Goal: Browse casually

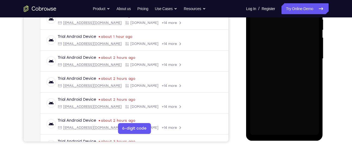
scroll to position [112, 0]
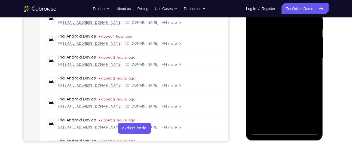
click at [284, 130] on div at bounding box center [284, 58] width 69 height 152
click at [310, 106] on div at bounding box center [284, 58] width 69 height 152
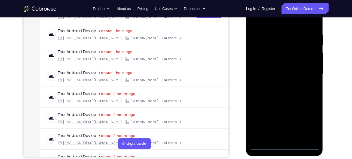
click at [268, 21] on div at bounding box center [284, 74] width 69 height 152
click at [308, 70] on div at bounding box center [284, 74] width 69 height 152
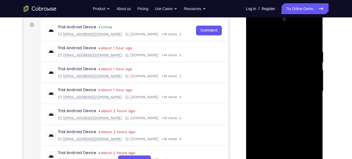
scroll to position [87, 0]
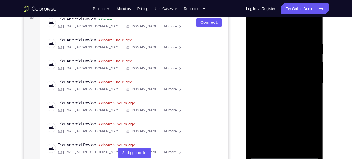
click at [278, 93] on div at bounding box center [284, 83] width 69 height 152
click at [278, 76] on div at bounding box center [284, 83] width 69 height 152
click at [287, 71] on div at bounding box center [284, 83] width 69 height 152
click at [287, 83] on div at bounding box center [284, 83] width 69 height 152
click at [277, 100] on div at bounding box center [284, 83] width 69 height 152
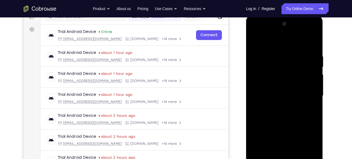
scroll to position [74, 0]
click at [287, 117] on div at bounding box center [284, 96] width 69 height 152
click at [316, 124] on div at bounding box center [284, 96] width 69 height 152
click at [314, 41] on div at bounding box center [284, 96] width 69 height 152
click at [255, 41] on div at bounding box center [284, 96] width 69 height 152
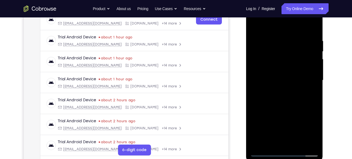
scroll to position [91, 0]
click at [299, 144] on div at bounding box center [284, 80] width 69 height 152
click at [288, 108] on div at bounding box center [284, 80] width 69 height 152
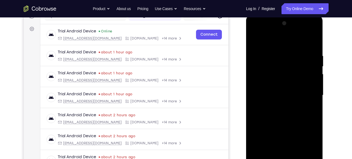
scroll to position [75, 0]
click at [256, 40] on div at bounding box center [284, 95] width 69 height 152
drag, startPoint x: 283, startPoint y: 94, endPoint x: 283, endPoint y: 52, distance: 41.7
click at [283, 52] on div at bounding box center [284, 95] width 69 height 152
drag, startPoint x: 294, startPoint y: 118, endPoint x: 279, endPoint y: 62, distance: 58.8
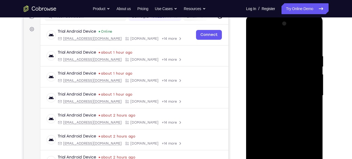
click at [279, 62] on div at bounding box center [284, 95] width 69 height 152
drag, startPoint x: 292, startPoint y: 129, endPoint x: 277, endPoint y: 80, distance: 50.7
click at [277, 80] on div at bounding box center [284, 95] width 69 height 152
drag, startPoint x: 289, startPoint y: 139, endPoint x: 269, endPoint y: 78, distance: 64.3
click at [269, 78] on div at bounding box center [284, 95] width 69 height 152
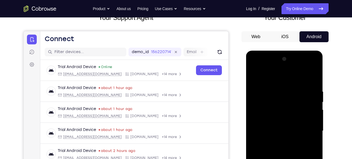
scroll to position [39, 0]
